Goal: Task Accomplishment & Management: Manage account settings

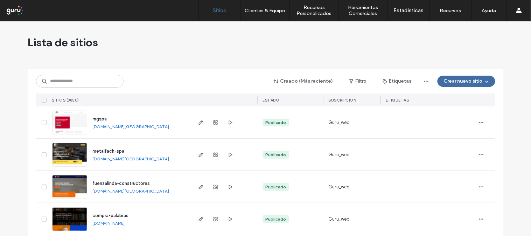
click at [426, 40] on div "Lista de sitios" at bounding box center [266, 42] width 476 height 42
click at [97, 80] on input at bounding box center [80, 81] width 88 height 13
paste input "**********"
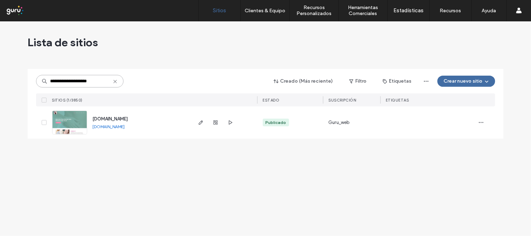
type input "**********"
click at [110, 133] on div "kinesiologavpareto.cl kinesiologavpareto.cl" at bounding box center [139, 122] width 104 height 32
click at [112, 126] on link "[DOMAIN_NAME]" at bounding box center [109, 126] width 32 height 5
click at [198, 125] on icon "button" at bounding box center [201, 123] width 6 height 6
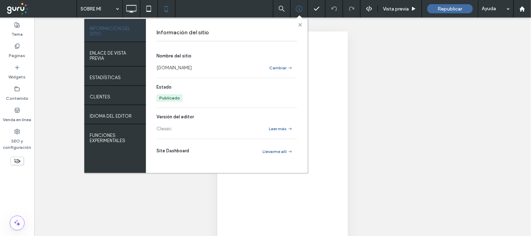
click at [299, 24] on icon at bounding box center [301, 25] width 4 height 4
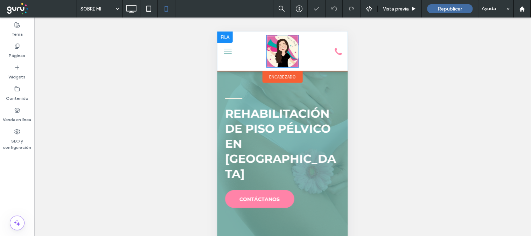
click at [278, 49] on img at bounding box center [282, 51] width 33 height 33
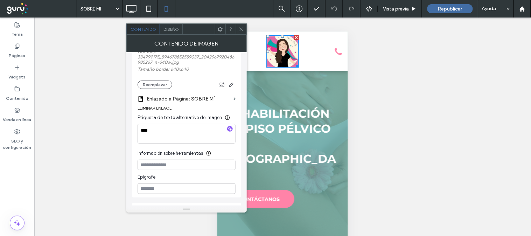
scroll to position [78, 0]
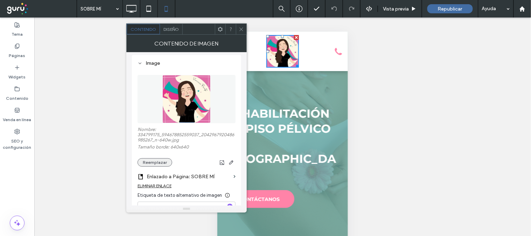
click at [162, 165] on button "Reemplazar" at bounding box center [155, 162] width 35 height 8
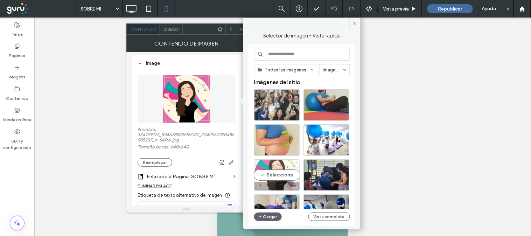
click at [271, 173] on div "Seleccione" at bounding box center [277, 175] width 46 height 32
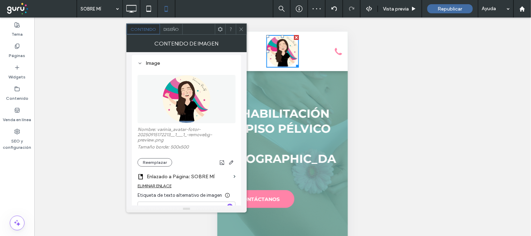
click at [394, 50] on div "Hacer visible? Sí" at bounding box center [282, 136] width 497 height 236
click at [243, 29] on icon at bounding box center [241, 29] width 5 height 5
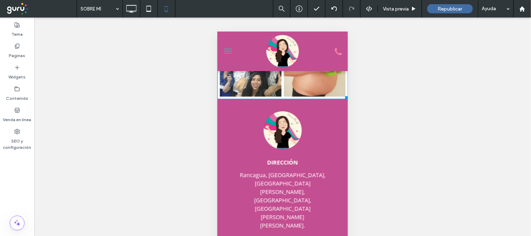
scroll to position [53, 0]
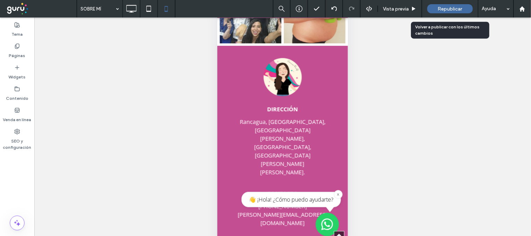
click at [450, 6] on span "Republicar" at bounding box center [450, 9] width 25 height 6
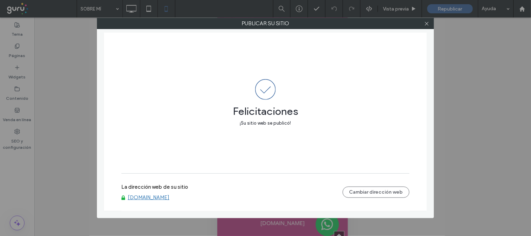
click at [300, 12] on div "Publicar su sitio Felicitaciones ¡Su sitio web se publicó! La dirección web de …" at bounding box center [265, 118] width 531 height 236
click at [431, 23] on div at bounding box center [427, 23] width 11 height 11
click at [423, 25] on div at bounding box center [427, 23] width 11 height 11
click at [426, 25] on icon at bounding box center [426, 23] width 5 height 5
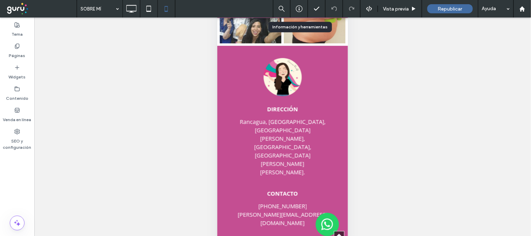
click at [297, 6] on icon at bounding box center [299, 8] width 7 height 7
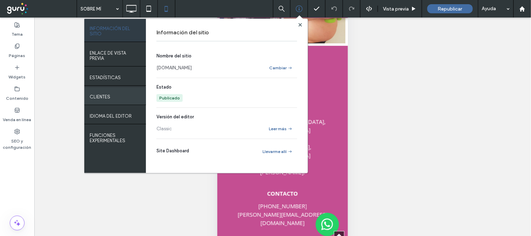
click at [103, 97] on label "Clientes" at bounding box center [100, 95] width 21 height 9
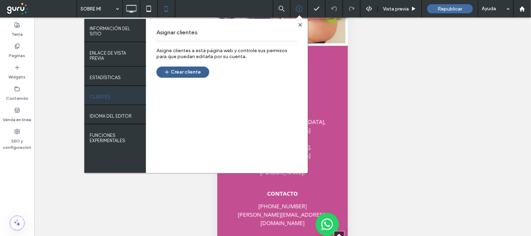
click at [176, 72] on button "Crear cliente" at bounding box center [183, 72] width 53 height 11
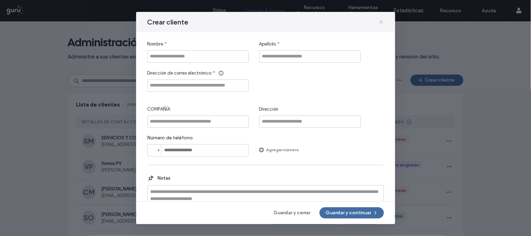
click at [383, 23] on use at bounding box center [381, 21] width 3 height 3
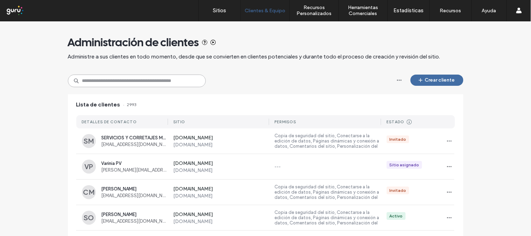
click at [136, 79] on input at bounding box center [137, 81] width 138 height 13
paste input "**********"
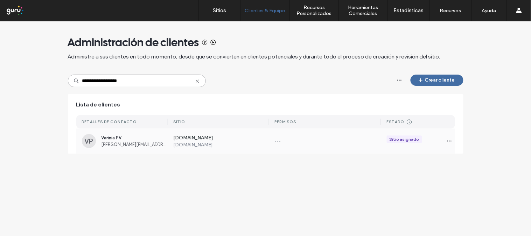
type input "**********"
click at [132, 144] on span "[PERSON_NAME][EMAIL_ADDRESS][DOMAIN_NAME]" at bounding box center [135, 144] width 67 height 5
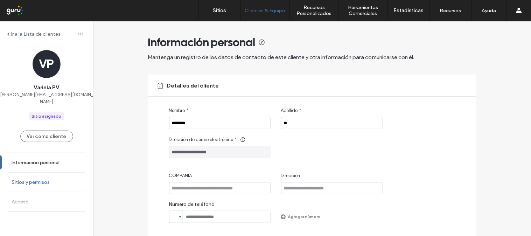
click at [44, 179] on label "Sitios y permisos" at bounding box center [31, 182] width 38 height 6
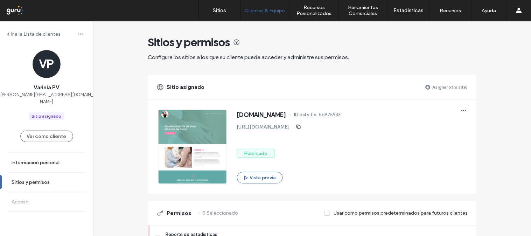
scroll to position [155, 0]
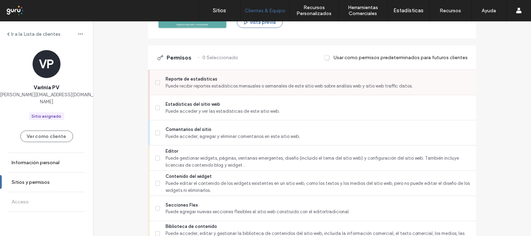
click at [152, 76] on div "Reporte de estadísticas Puede recibir reportes estadísticos mensuales o semanal…" at bounding box center [313, 82] width 327 height 25
click at [155, 105] on span at bounding box center [157, 107] width 5 height 5
click at [155, 81] on span at bounding box center [157, 82] width 5 height 5
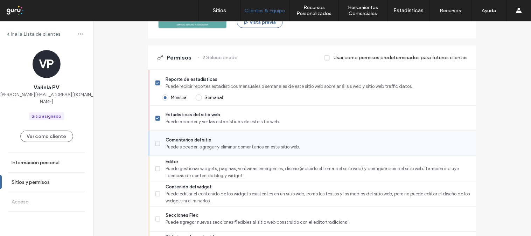
click at [156, 148] on label "Comentarios del sitio Puede acceder, agregar y eliminar comentarios en este sit…" at bounding box center [313, 144] width 316 height 14
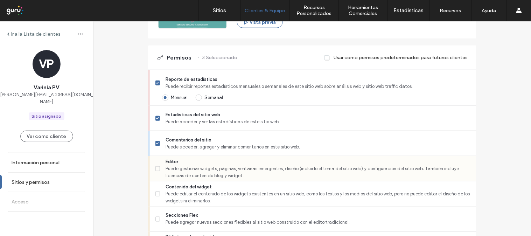
click at [157, 168] on icon at bounding box center [158, 169] width 2 height 2
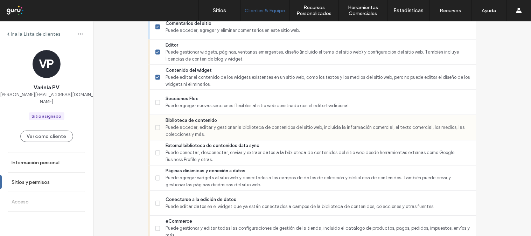
click at [155, 135] on label "Biblioteca de contenido Puede acceder, editar y gestionar la biblioteca de cont…" at bounding box center [313, 127] width 316 height 21
click at [157, 152] on icon at bounding box center [158, 153] width 2 height 2
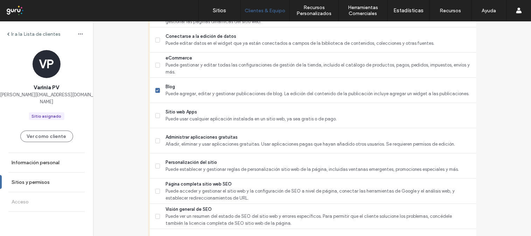
scroll to position [319, 0]
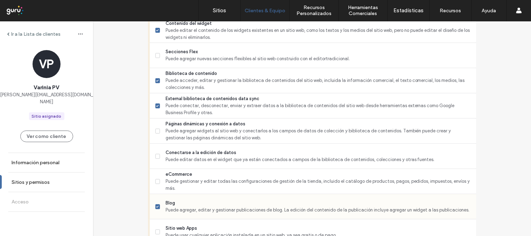
click at [157, 204] on span at bounding box center [157, 206] width 5 height 5
click at [174, 144] on hr at bounding box center [313, 144] width 327 height 0
click at [174, 146] on div "Conectarse a la edición de datos Puede editar datos en el widget que ya están c…" at bounding box center [315, 156] width 321 height 25
click at [192, 155] on span "Conectarse a la edición de datos" at bounding box center [318, 153] width 305 height 7
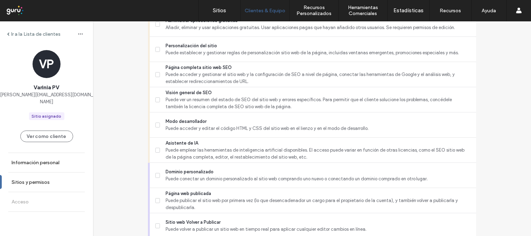
scroll to position [630, 0]
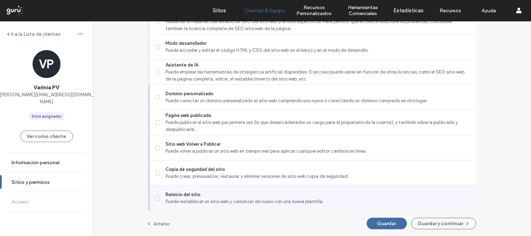
click at [170, 195] on span "Reinicio del sitio" at bounding box center [318, 194] width 305 height 7
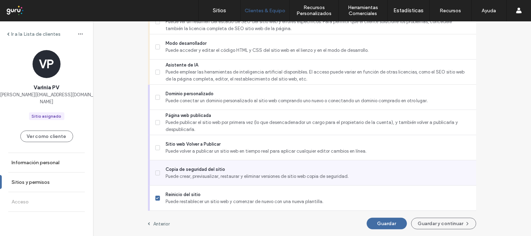
click at [166, 176] on span "Puede crear, previsualizar, restaurar y eliminar versiones de sitio web copia d…" at bounding box center [318, 176] width 305 height 7
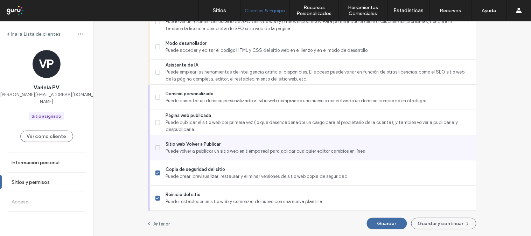
click at [166, 150] on span "Puede volver a publicar un sitio web en tiempo real para aplicar cualquier edit…" at bounding box center [318, 151] width 305 height 7
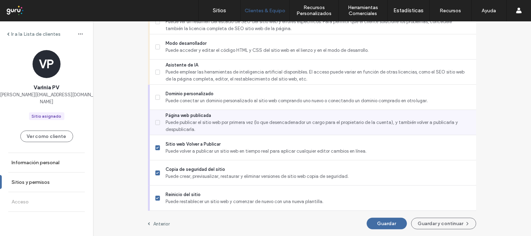
click at [166, 130] on span "Puede publicar el sitio web por primera vez (lo que desencadenador un cargo par…" at bounding box center [318, 126] width 305 height 14
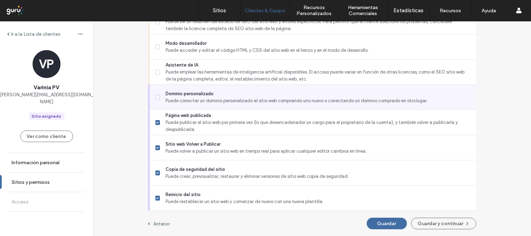
click at [174, 100] on span "Puede conectar un dominio personalizado al sitio web comprando uno nuevo o cone…" at bounding box center [318, 100] width 305 height 7
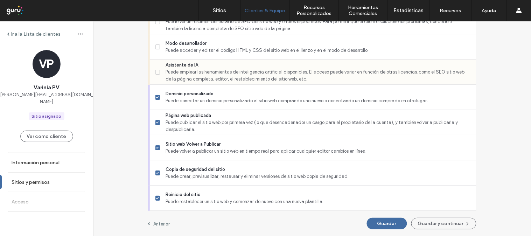
click at [181, 70] on span "Puede emplear las herramientas de inteligencia artificial disponibles. El acces…" at bounding box center [318, 76] width 305 height 14
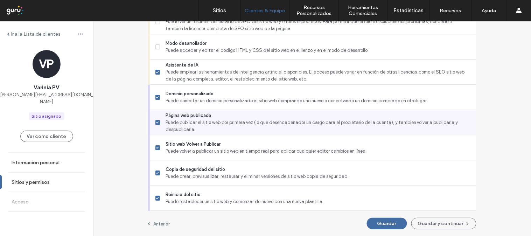
scroll to position [591, 0]
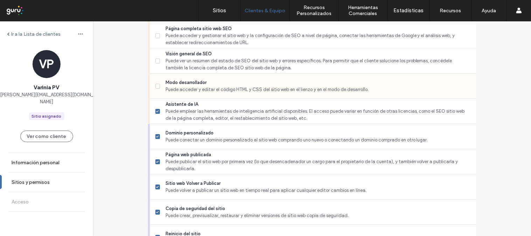
click at [199, 83] on span "Modo desarrollador" at bounding box center [318, 82] width 305 height 7
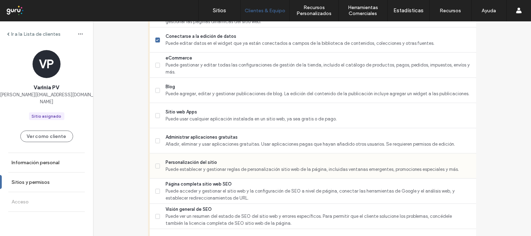
click at [202, 168] on span "Puede establecer y gestionar reglas de personalización sitio web de la página, …" at bounding box center [318, 169] width 305 height 7
click at [201, 134] on span "Administrar aplicaciones gratuitas" at bounding box center [318, 137] width 305 height 7
click at [152, 89] on div "Blog Puede agregar, editar y gestionar publicaciones de blog. La edición del co…" at bounding box center [313, 90] width 327 height 25
click at [155, 91] on span at bounding box center [157, 90] width 5 height 5
click at [169, 173] on div "Personalización del sitio Puede establecer y gestionar reglas de personalizació…" at bounding box center [315, 165] width 321 height 25
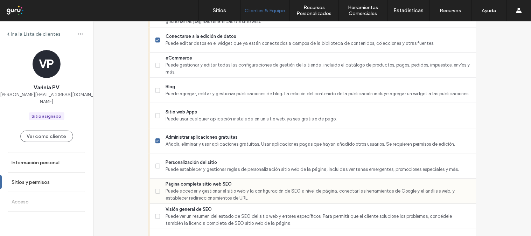
click at [167, 190] on span "Puede acceder y gestionar el sitio web y la configuración de SEO a nivel de pág…" at bounding box center [318, 195] width 305 height 14
click at [177, 159] on span "Personalización del sitio" at bounding box center [318, 162] width 305 height 7
click at [151, 88] on div "Blog Puede agregar, editar y gestionar publicaciones de blog. La edición del co…" at bounding box center [313, 90] width 327 height 25
click at [155, 90] on span at bounding box center [157, 90] width 5 height 5
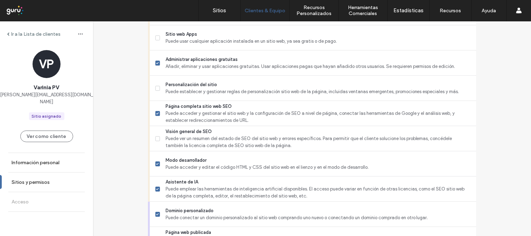
scroll to position [630, 0]
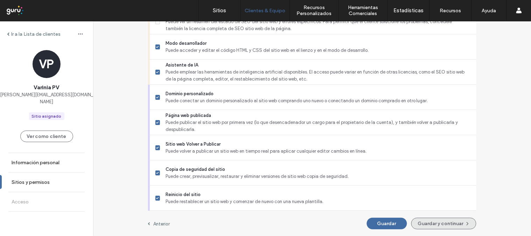
click at [442, 220] on button "Guardar y continuar" at bounding box center [443, 224] width 65 height 12
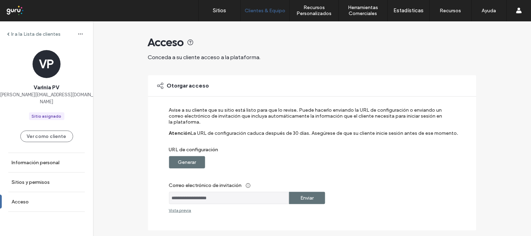
click at [187, 156] on label "Generar" at bounding box center [187, 162] width 18 height 13
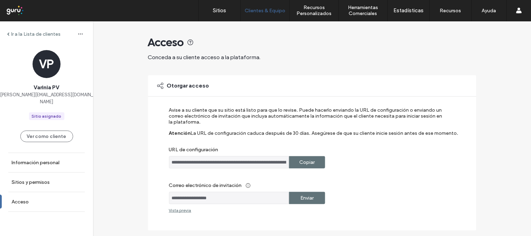
click at [312, 160] on label "Copiar" at bounding box center [306, 162] width 15 height 13
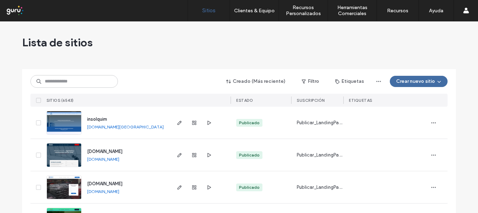
click at [79, 77] on input at bounding box center [74, 81] width 88 height 13
paste input "**********"
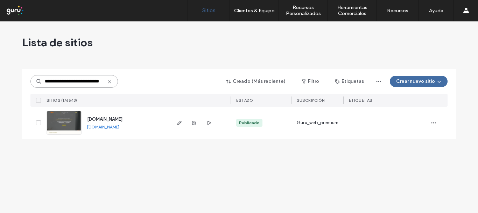
type input "**********"
click at [97, 125] on link "www.cateringalesar.com" at bounding box center [103, 126] width 32 height 5
click at [176, 121] on span "button" at bounding box center [179, 122] width 8 height 8
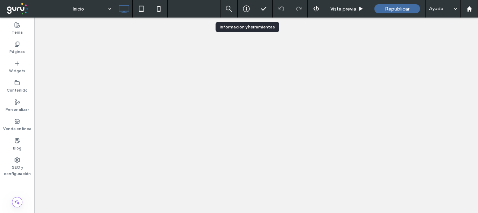
click at [246, 7] on use at bounding box center [246, 9] width 7 height 7
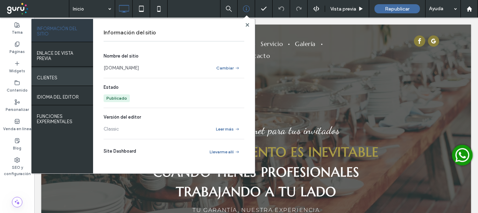
click at [70, 79] on div "Clientes" at bounding box center [63, 77] width 62 height 18
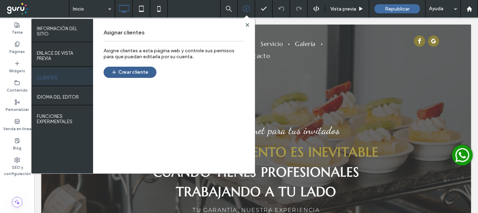
click at [119, 69] on button "Crear cliente" at bounding box center [130, 72] width 53 height 11
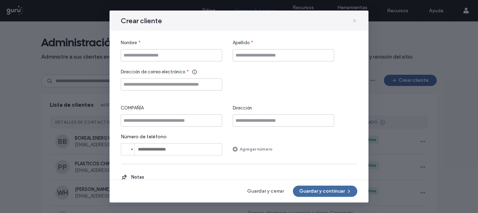
click at [354, 22] on icon at bounding box center [355, 21] width 6 height 6
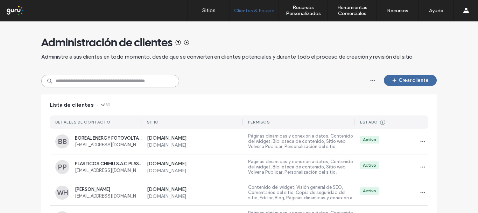
click at [117, 78] on input at bounding box center [110, 81] width 138 height 13
paste input "**********"
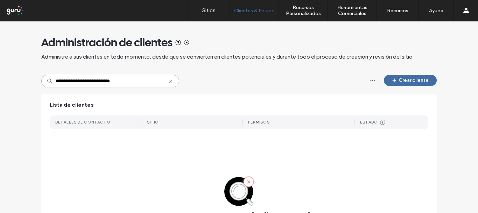
drag, startPoint x: 68, startPoint y: 80, endPoint x: 6, endPoint y: 76, distance: 62.5
click at [6, 76] on div "**********" at bounding box center [239, 150] width 478 height 259
click at [121, 83] on input "**********" at bounding box center [110, 81] width 138 height 13
type input "**********"
drag, startPoint x: 119, startPoint y: 77, endPoint x: 0, endPoint y: 77, distance: 119.1
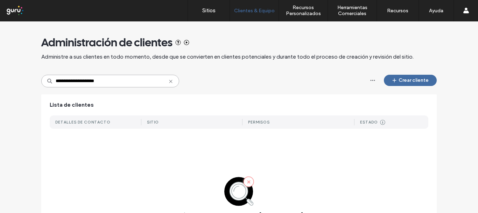
click at [0, 77] on div "**********" at bounding box center [239, 150] width 478 height 259
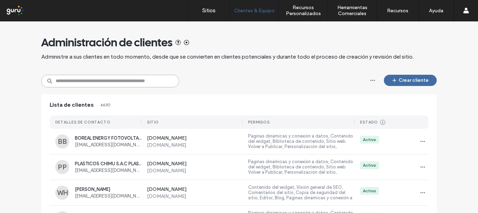
paste input "**********"
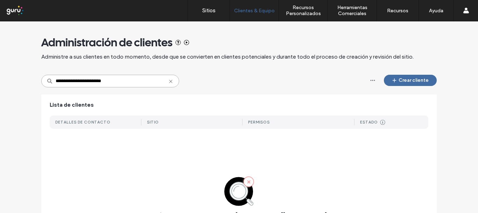
click at [67, 85] on input "**********" at bounding box center [110, 81] width 138 height 13
click at [61, 81] on input "**********" at bounding box center [110, 81] width 138 height 13
type input "**********"
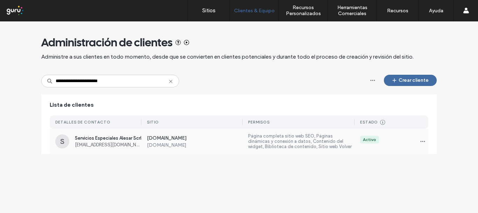
click at [117, 149] on div "S Servicios Especiales Alesar Scrl cateringalesar@yahoo.com www.cateringalesar.…" at bounding box center [239, 141] width 379 height 25
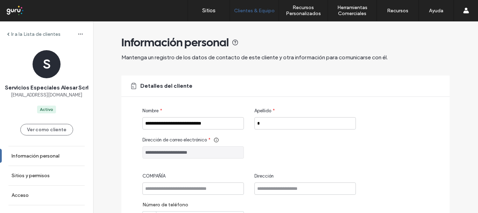
scroll to position [113, 0]
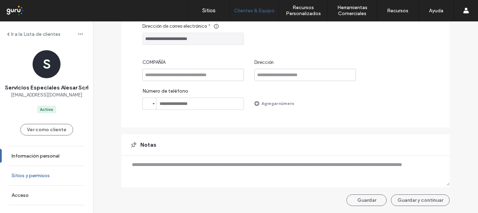
click at [57, 169] on link "Sitios y permisos" at bounding box center [46, 175] width 93 height 19
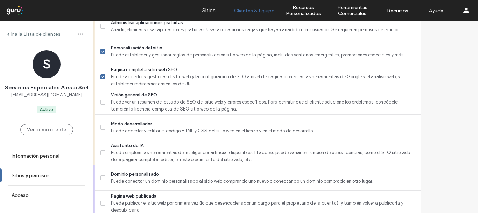
scroll to position [664, 0]
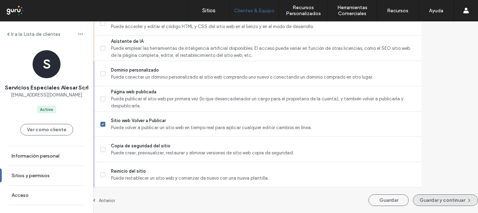
click at [434, 199] on button "Guardar y continuar" at bounding box center [445, 200] width 65 height 12
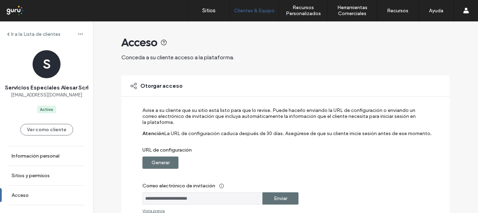
click at [160, 160] on label "Generar" at bounding box center [161, 162] width 18 height 13
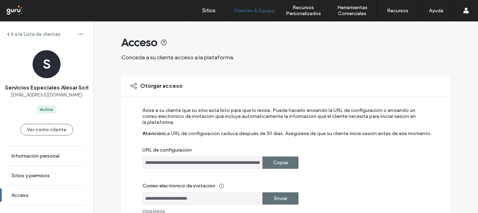
click at [284, 162] on label "Copiar" at bounding box center [280, 162] width 15 height 13
